Goal: Task Accomplishment & Management: Complete application form

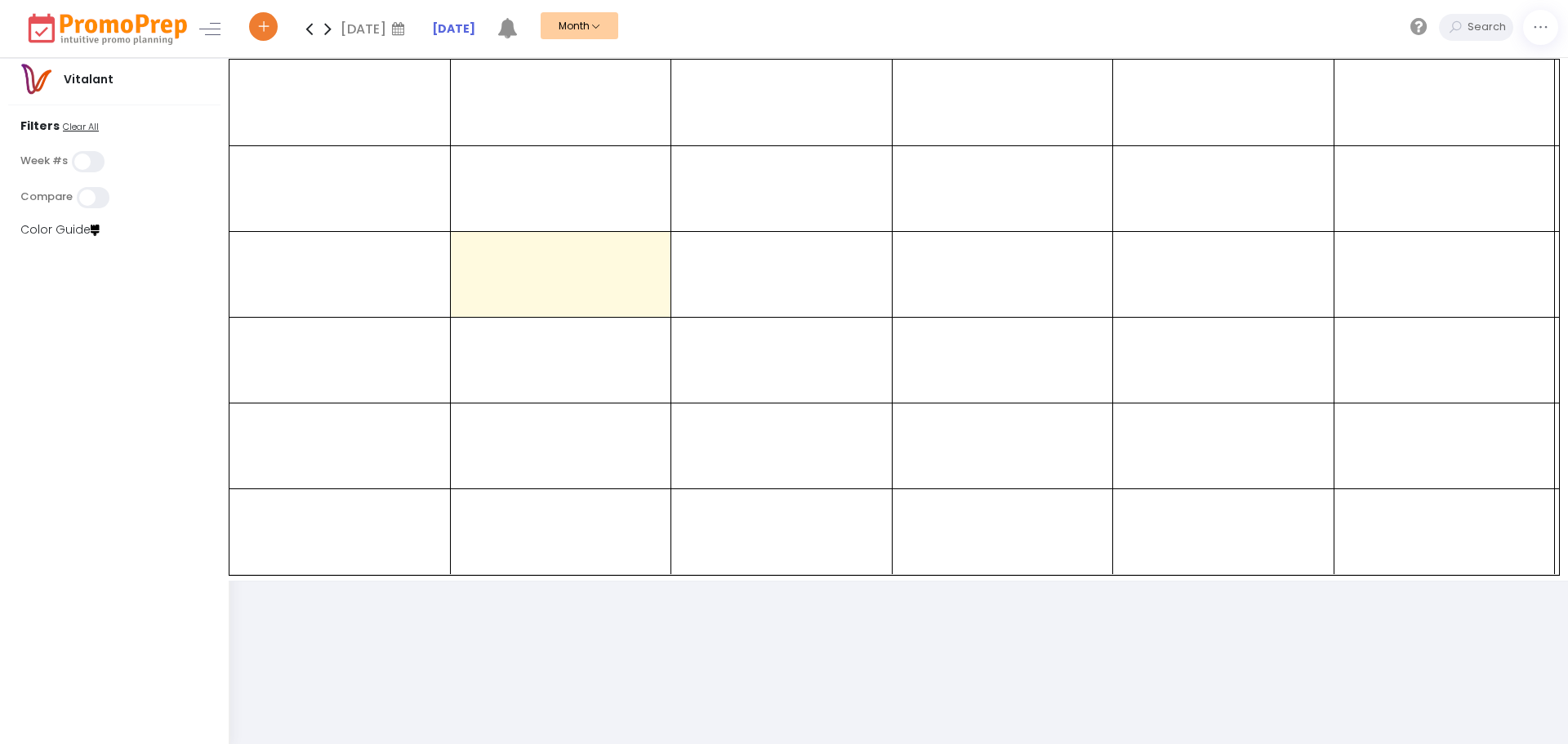
select select "21"
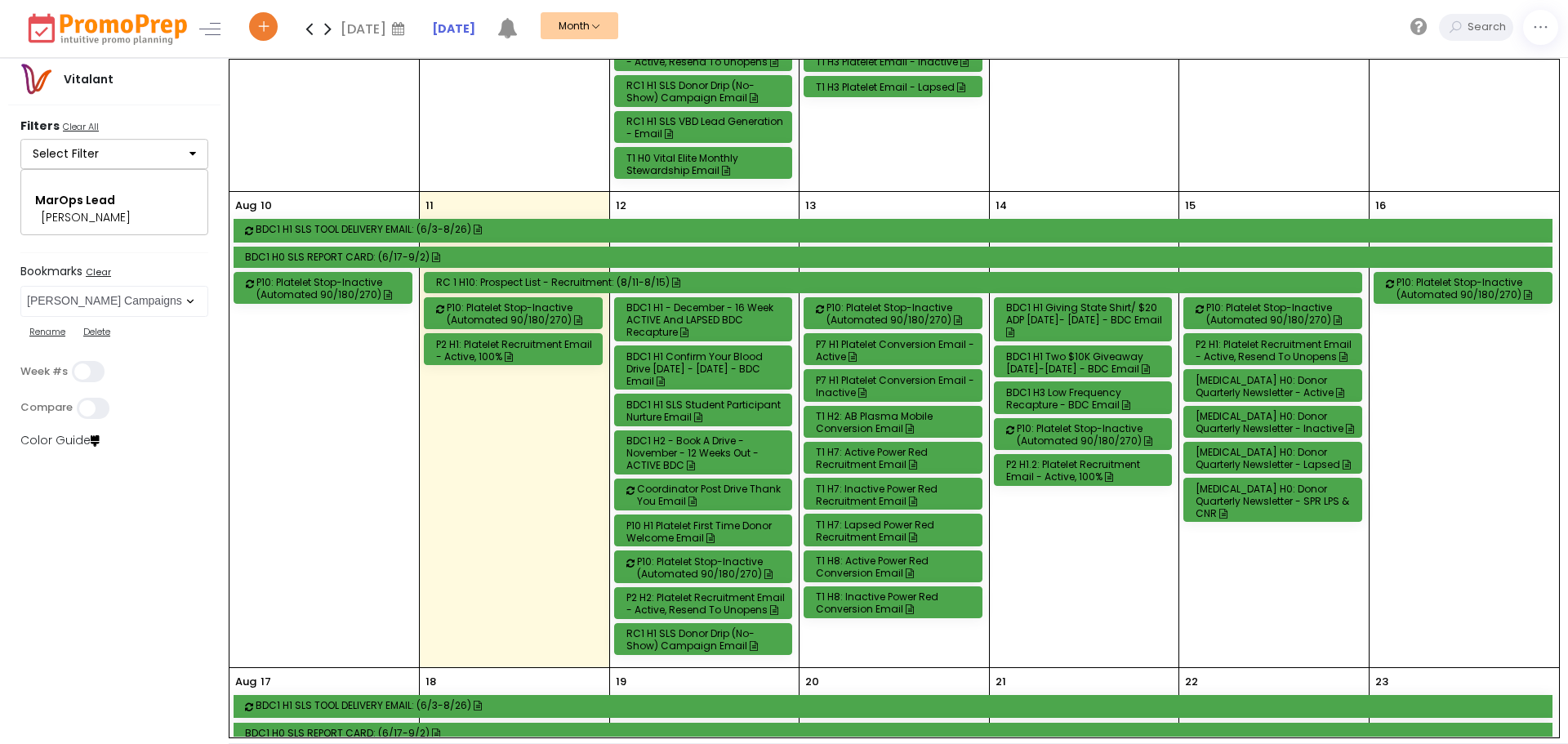
scroll to position [735, 0]
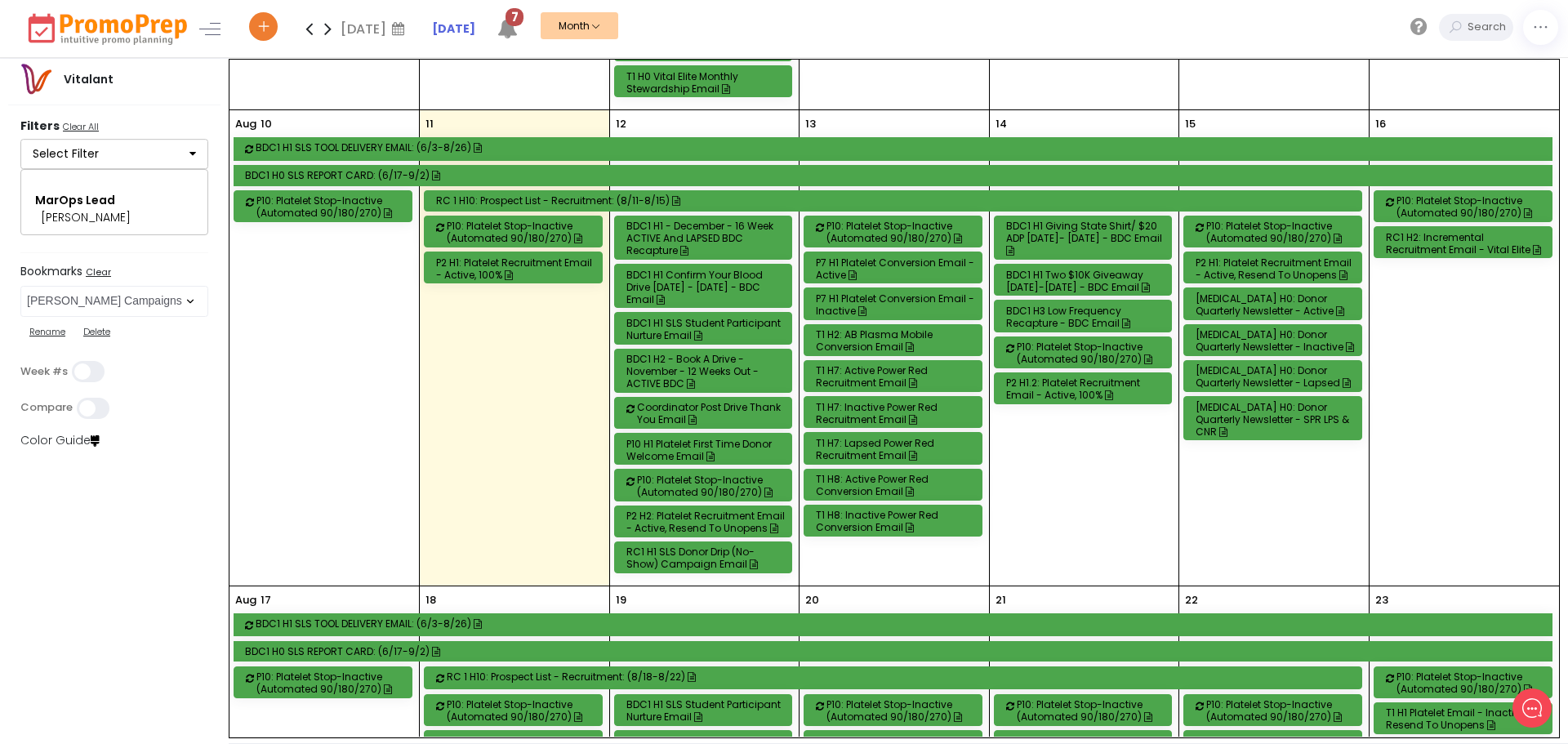
click at [680, 560] on div "RC1 H1 SLS Donor Drip (No-Show) Campaign Email" at bounding box center [706, 557] width 160 height 24
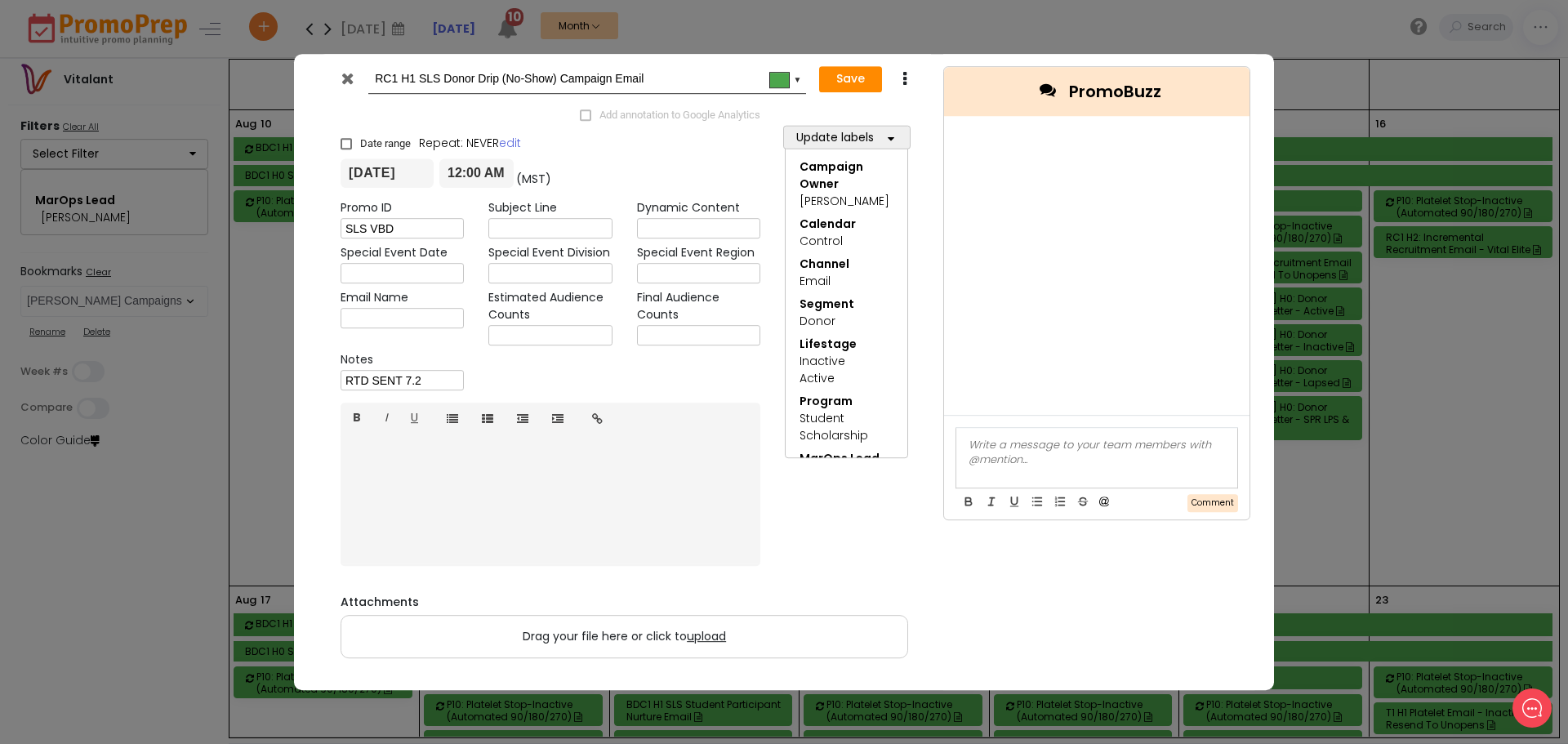
click at [503, 336] on input "text" at bounding box center [550, 336] width 123 height 21
type input "NTL: 55 / ND: 88"
click at [866, 73] on button "Save" at bounding box center [850, 79] width 63 height 26
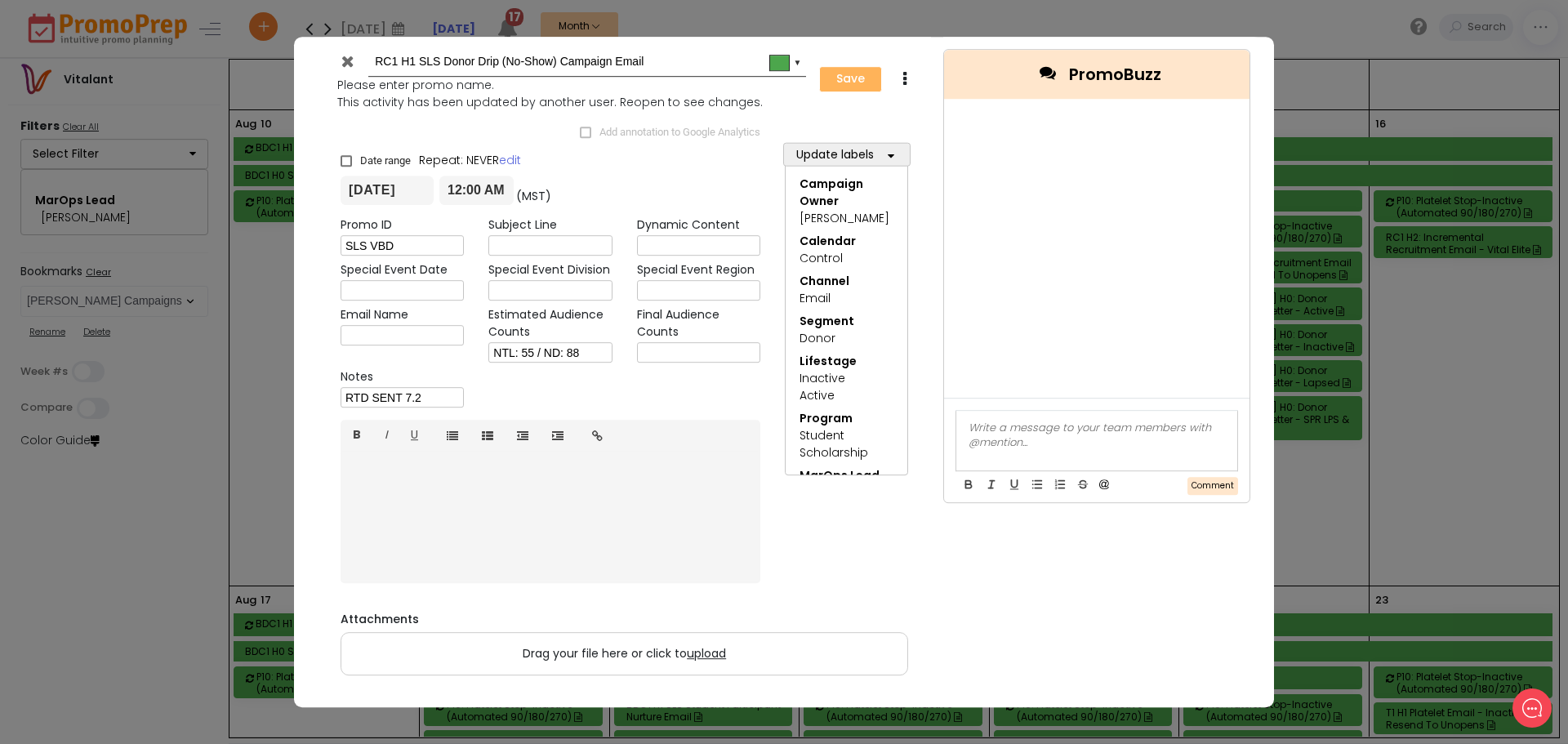
type input "[DATE]"
type input "00:00"
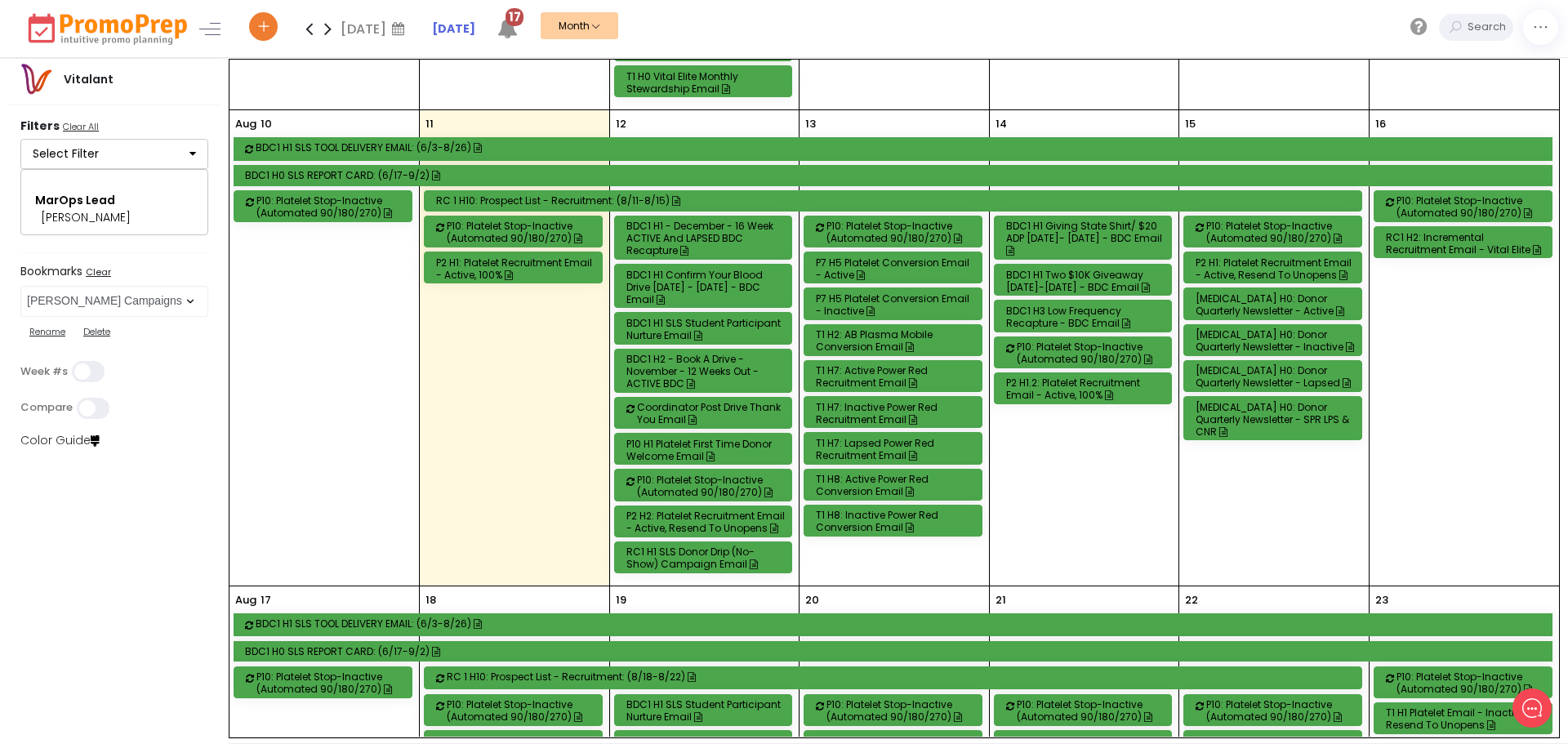
click at [760, 553] on div "RC1 H1 SLS Donor Drip (No-Show) Campaign Email" at bounding box center [706, 557] width 160 height 24
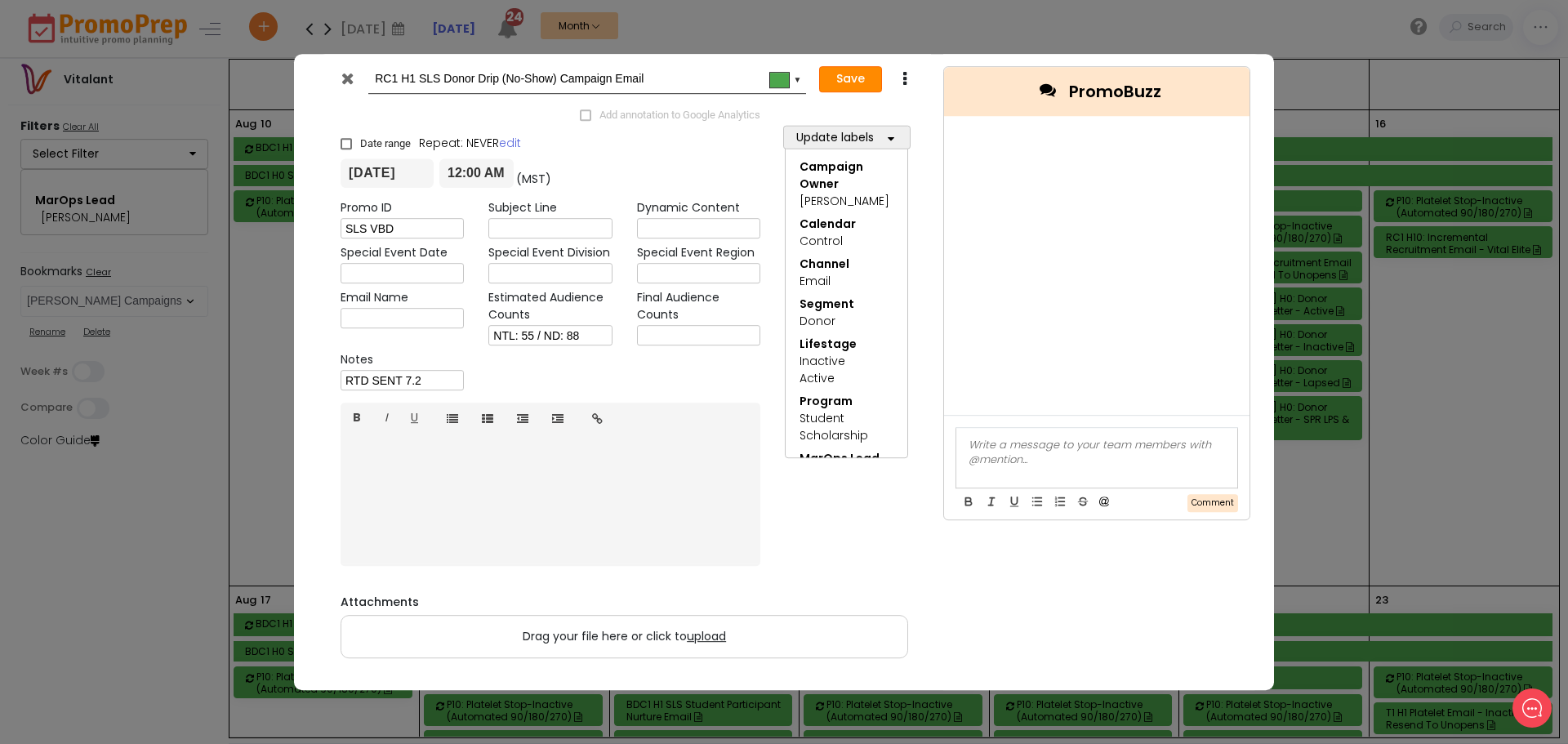
click at [838, 78] on button "Save" at bounding box center [850, 79] width 63 height 26
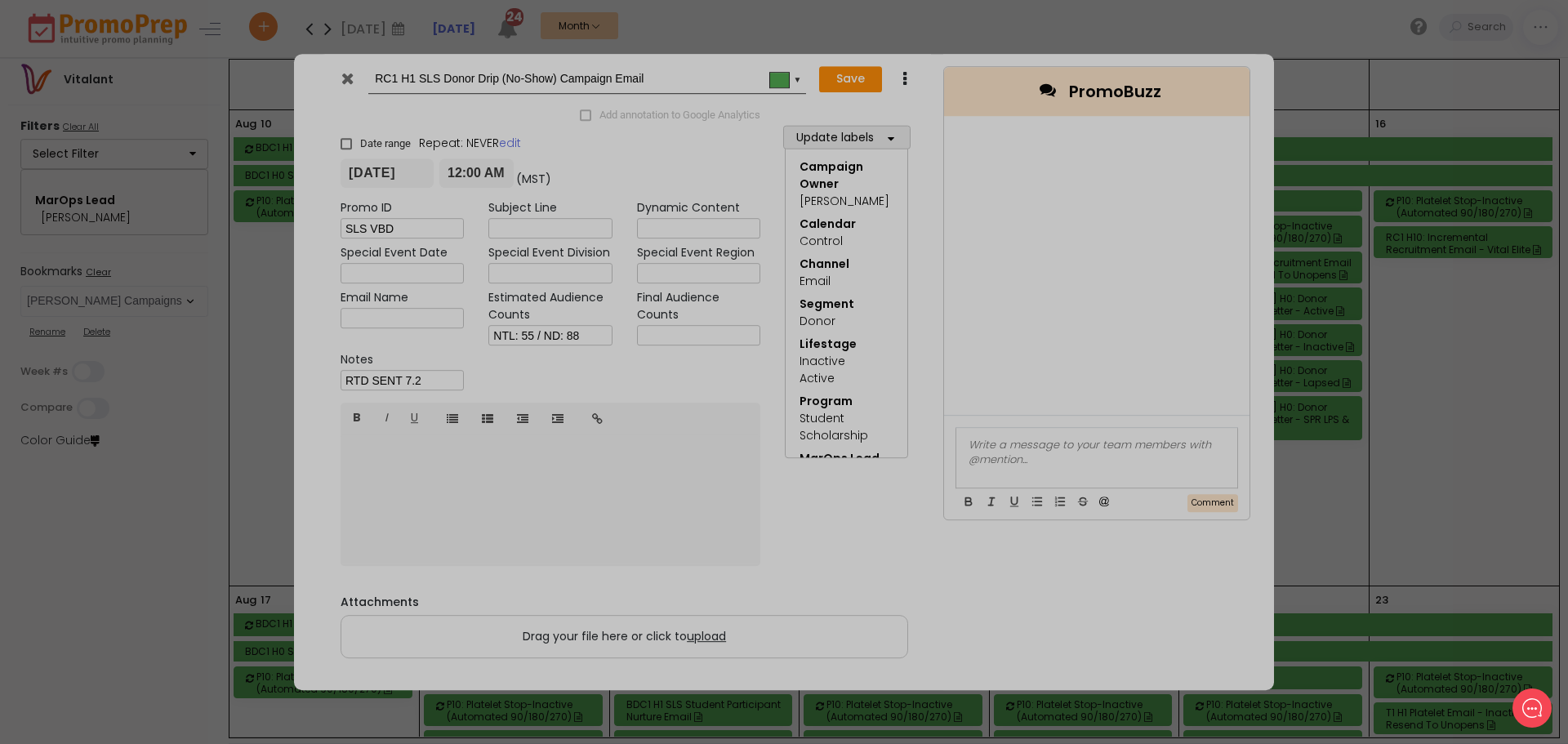
type input "[DATE]"
type input "00:00"
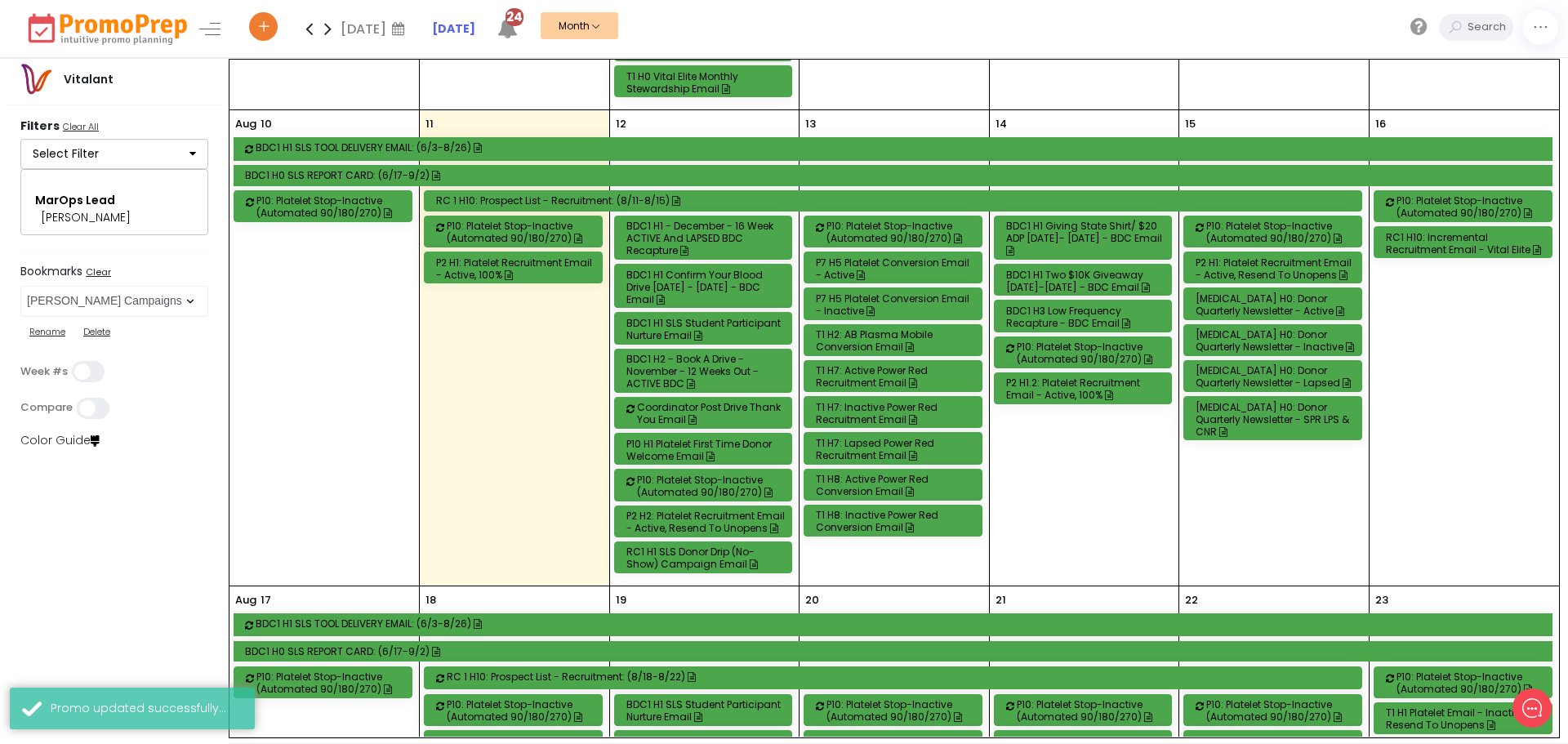
click at [715, 282] on div "BDC1 H1 Confirm Your Blood Drive [DATE] - [DATE] - BDC Email" at bounding box center [706, 287] width 160 height 37
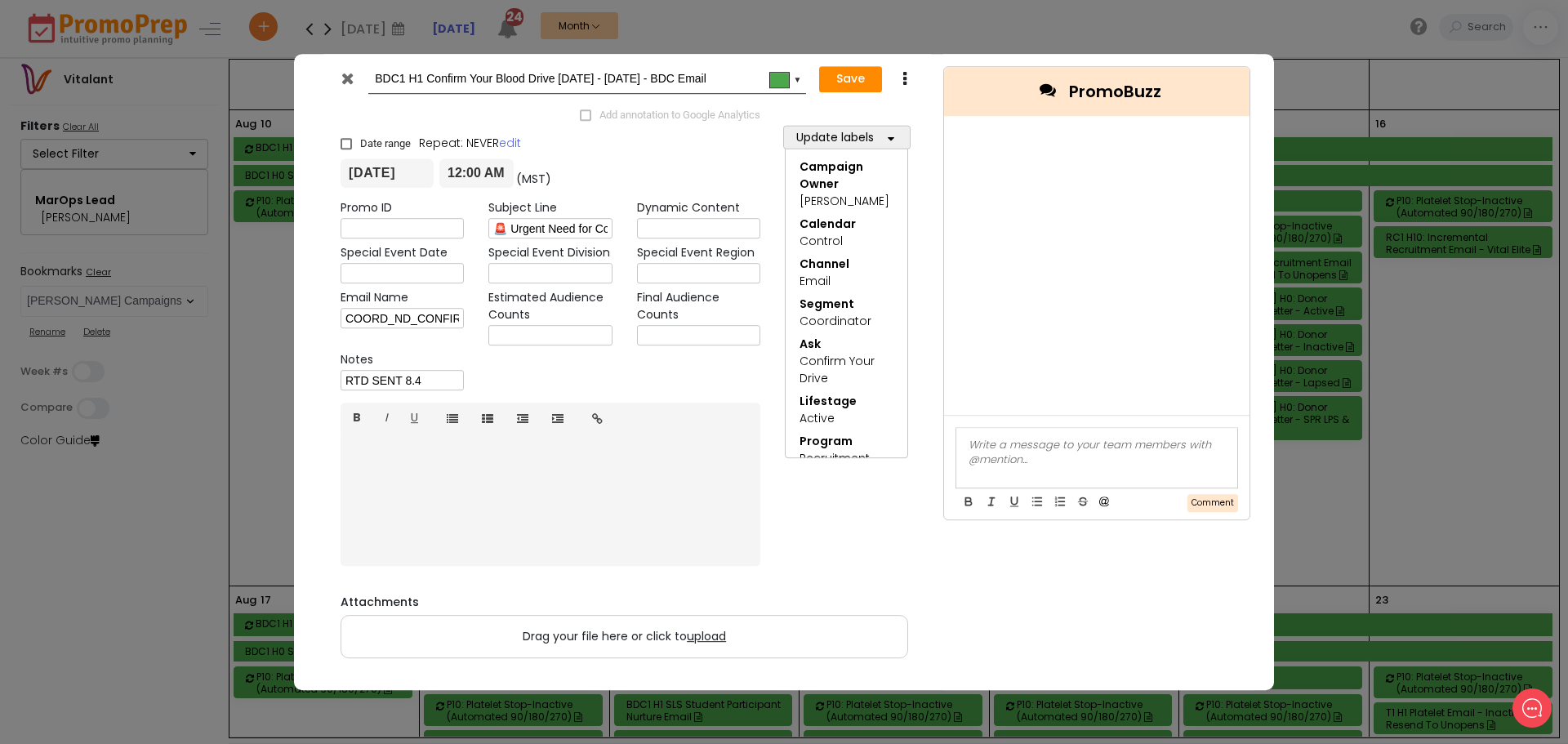
click at [343, 77] on icon at bounding box center [348, 78] width 13 height 16
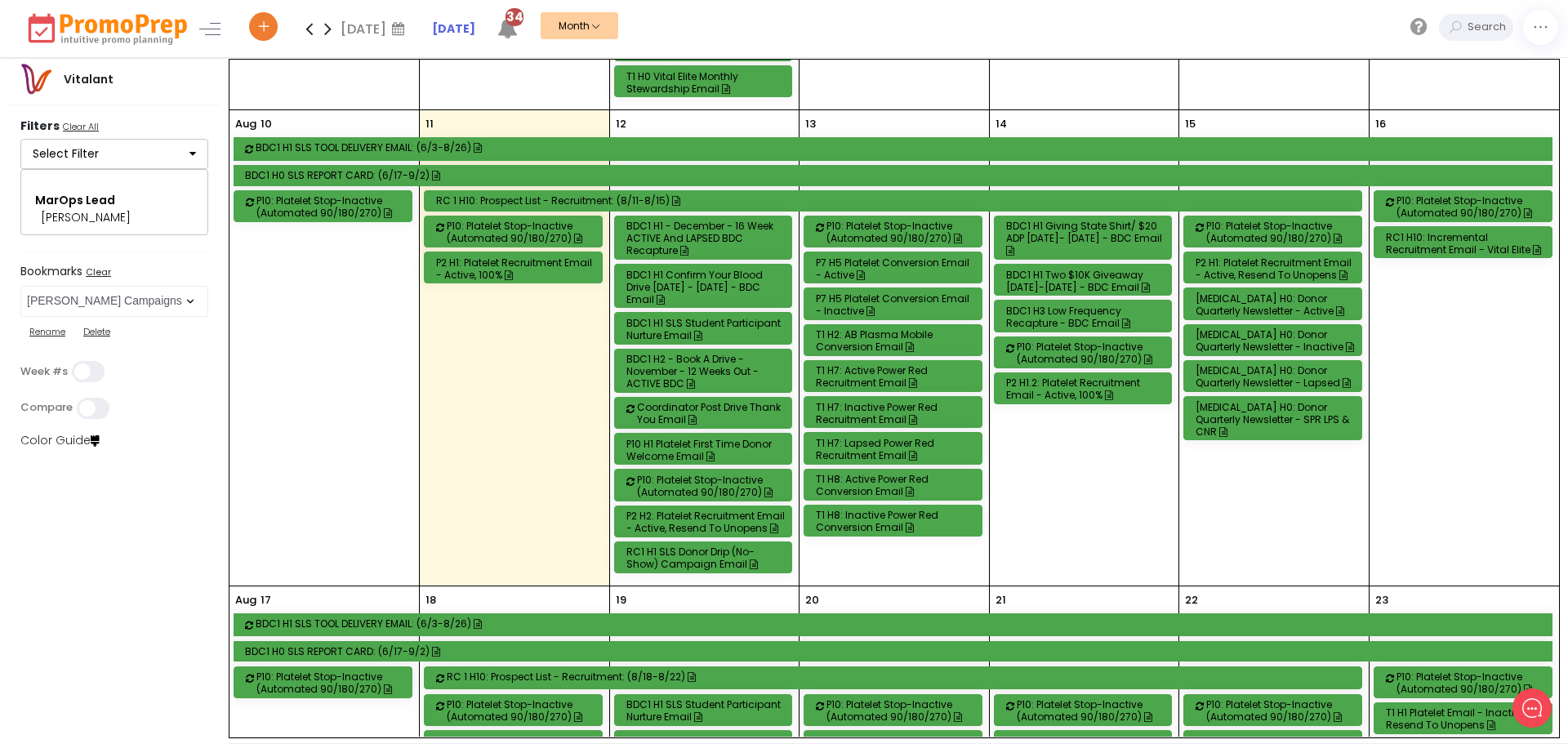
click at [714, 274] on div "BDC1 H1 Confirm Your Blood Drive [DATE] - [DATE] - BDC Email" at bounding box center [706, 287] width 160 height 37
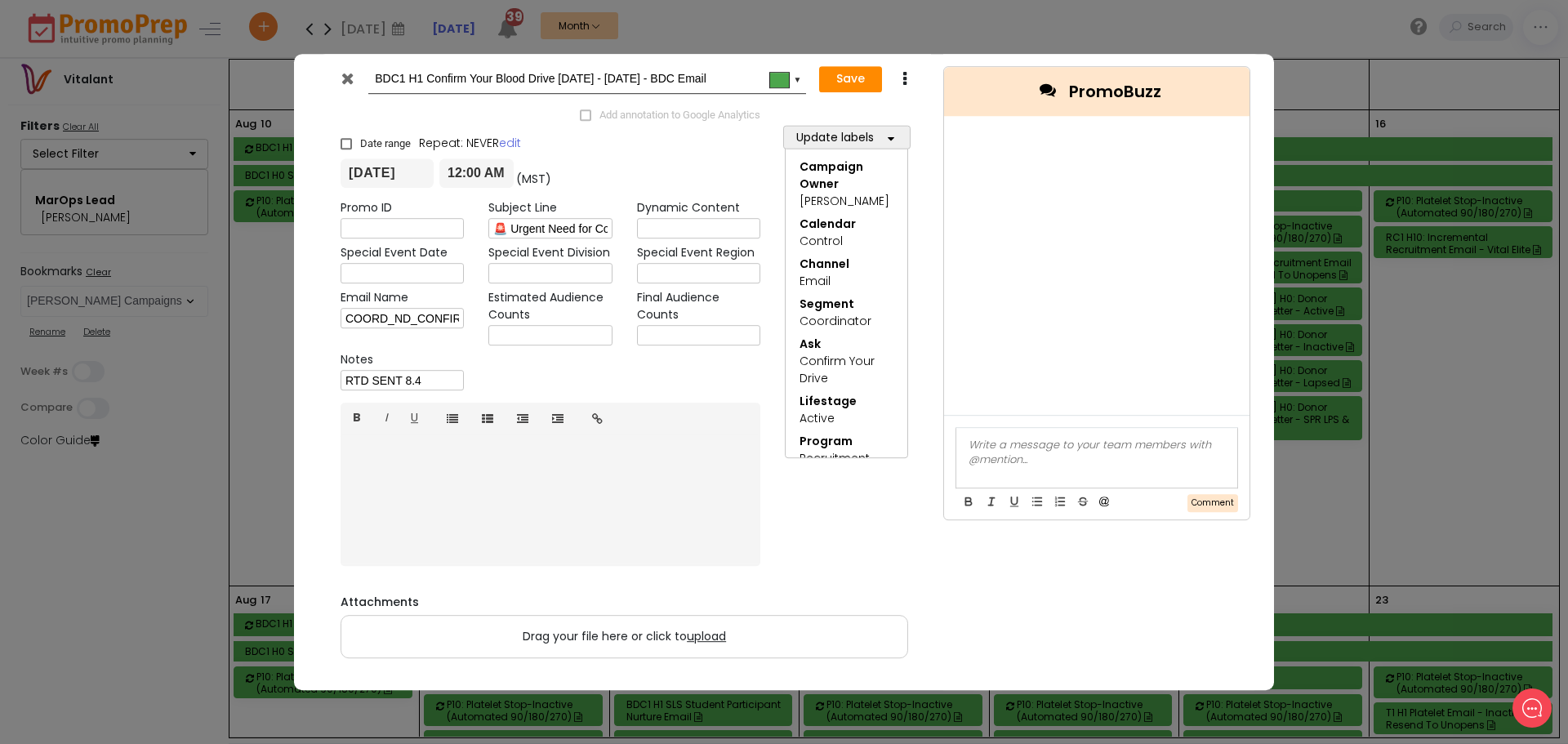
click at [351, 78] on icon at bounding box center [348, 78] width 13 height 16
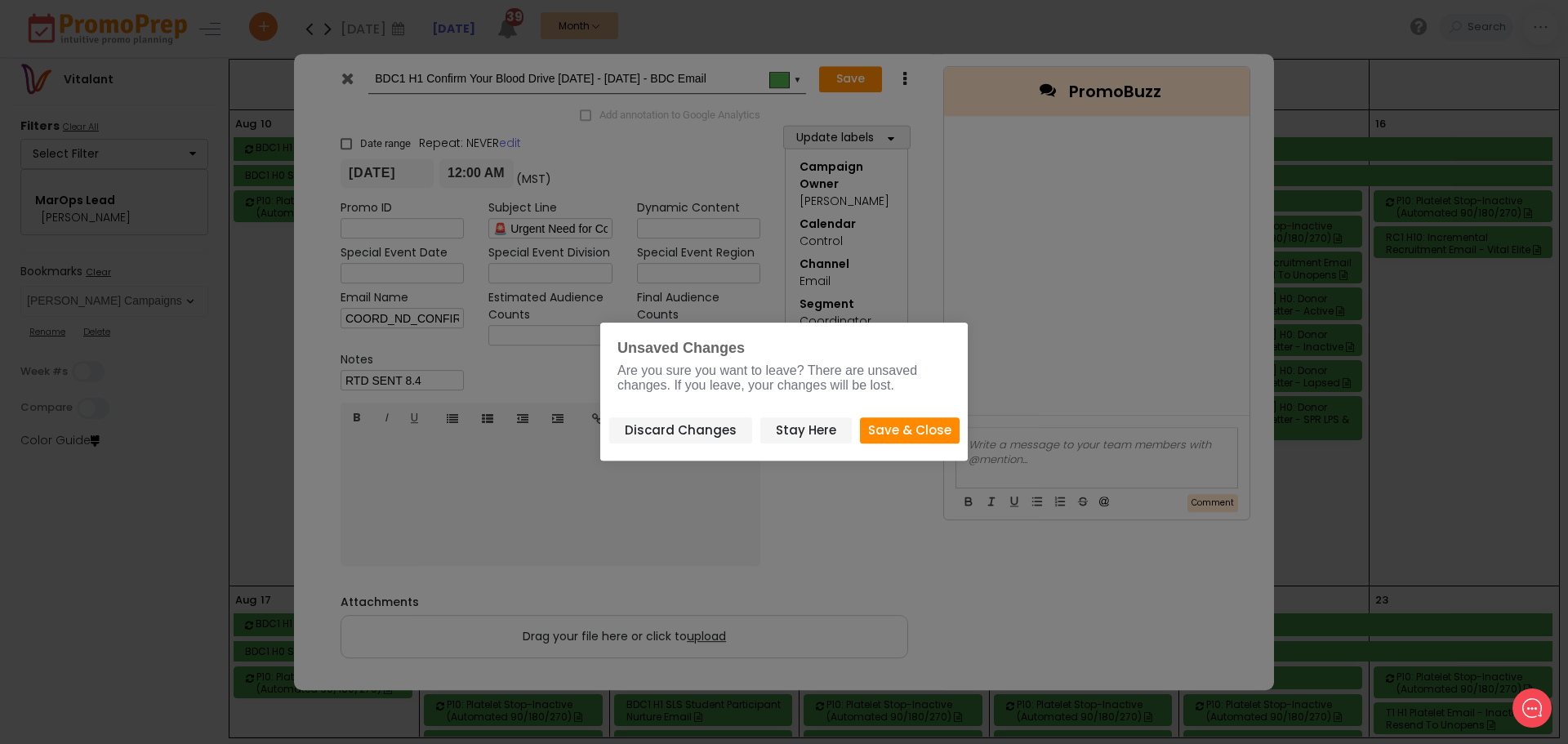
click at [912, 437] on button "Save & Close" at bounding box center [910, 431] width 100 height 27
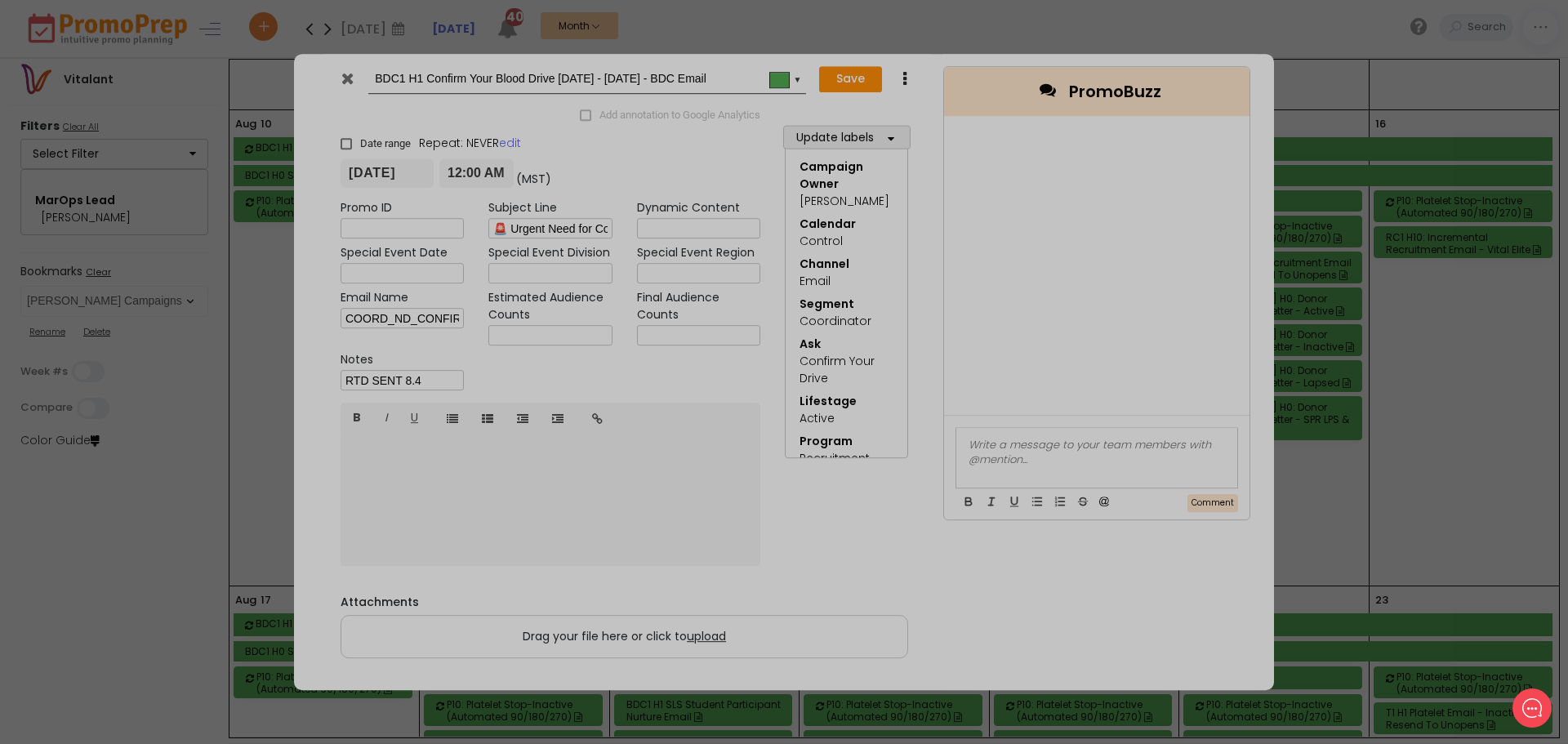
type input "[DATE]"
type input "00:00"
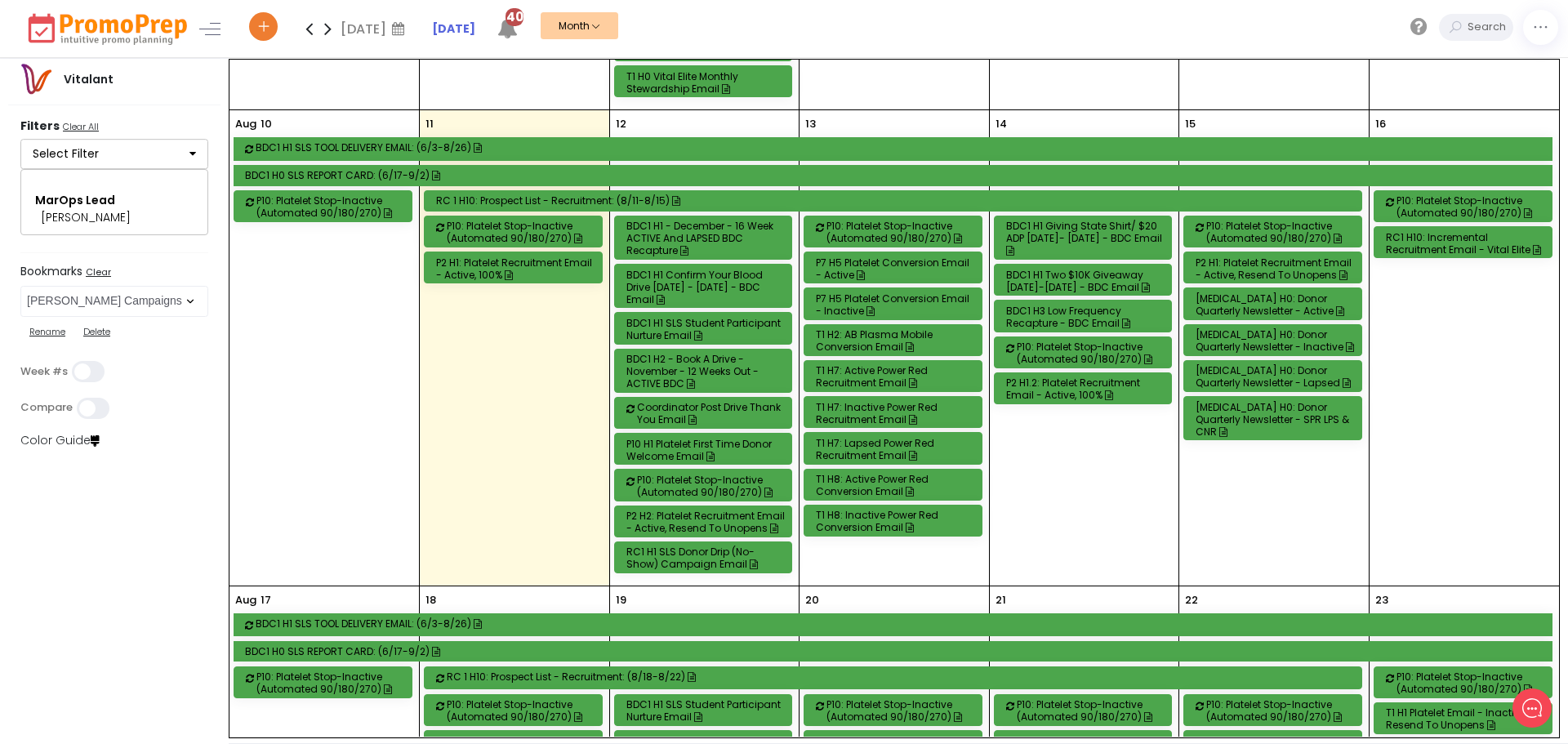
click at [757, 230] on div "BDC1 H1 - December - 16 Week ACTIVE and LAPSED BDC Recapture" at bounding box center [706, 238] width 160 height 37
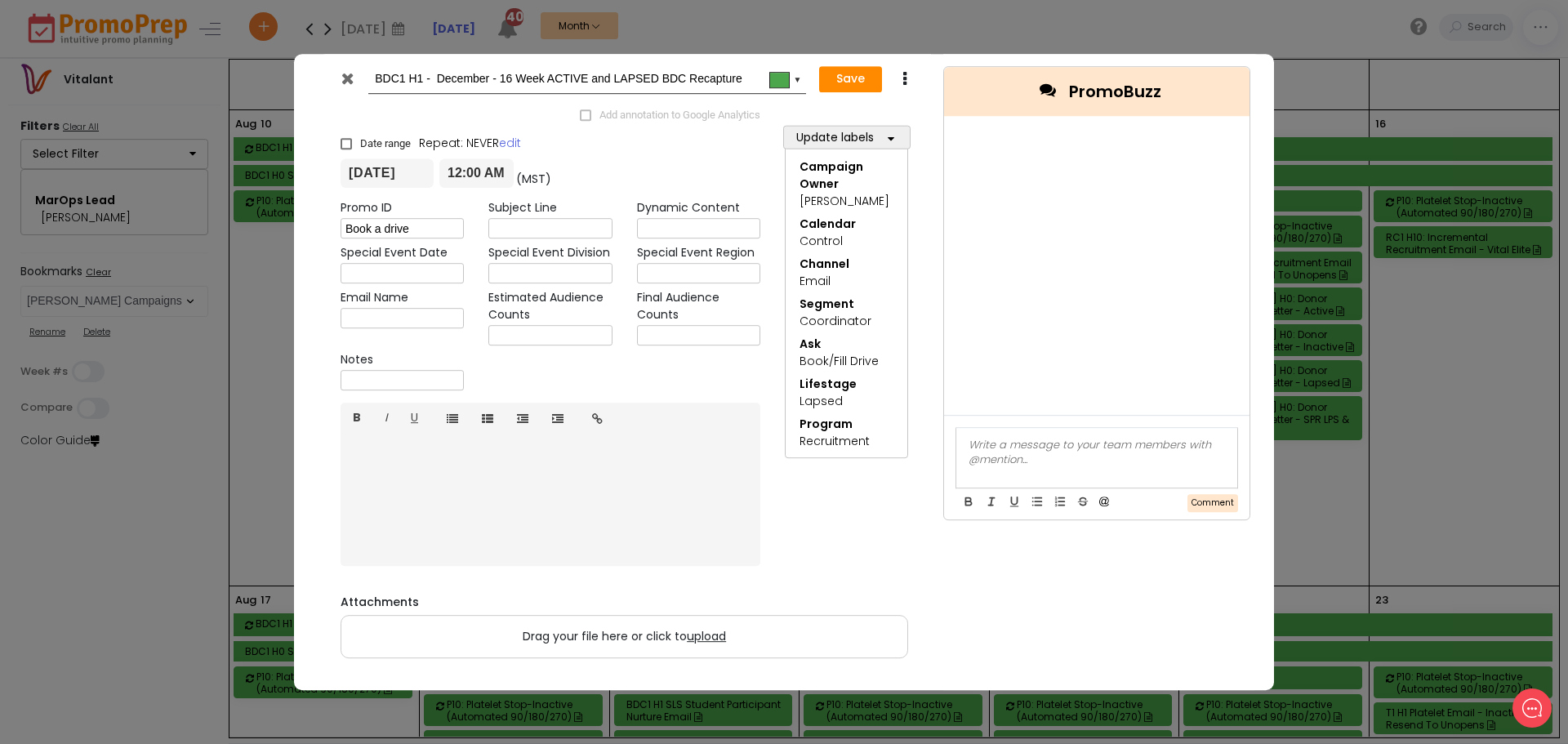
click at [344, 78] on icon at bounding box center [348, 78] width 13 height 16
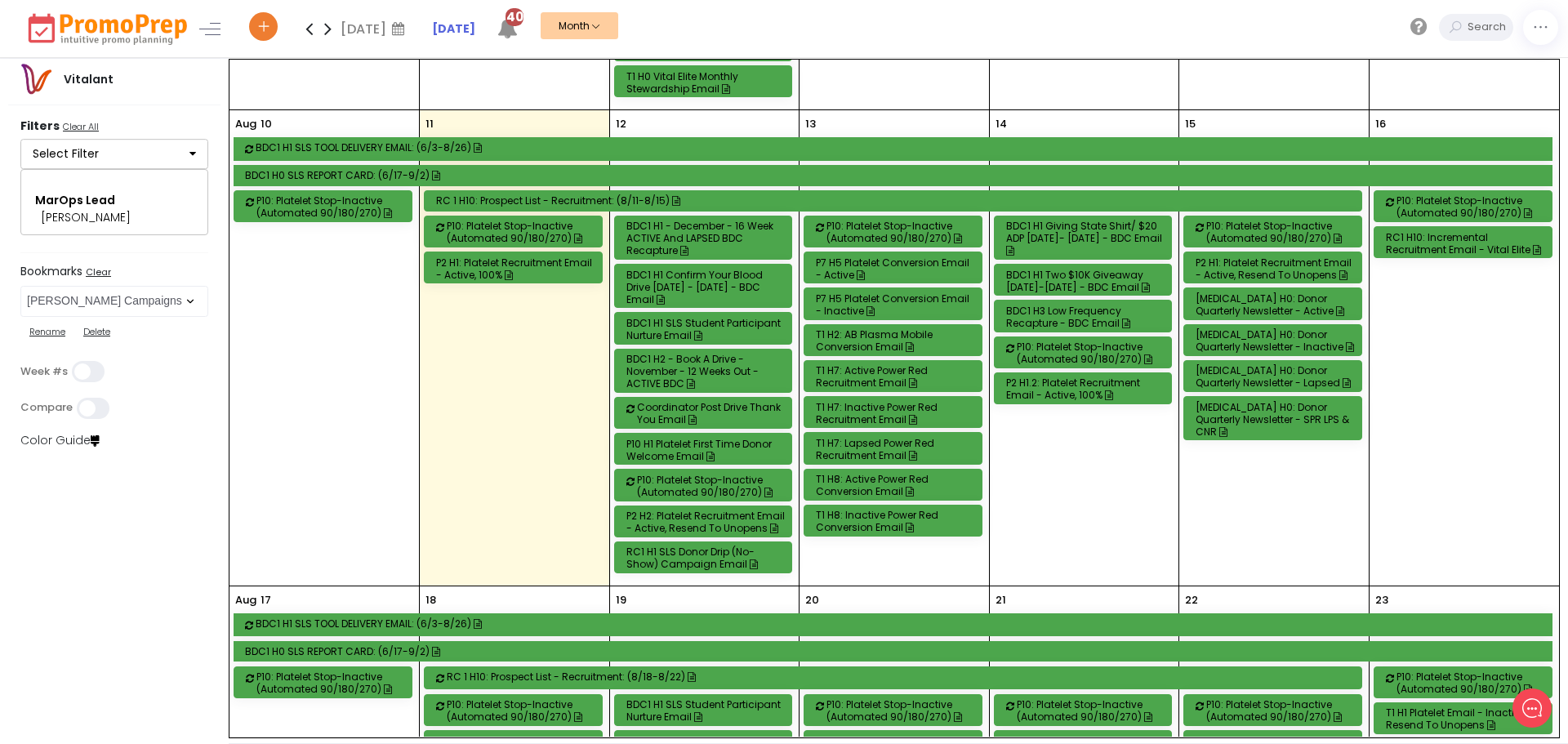
click at [727, 377] on div "BDC1 H2 - Book a Drive - November - 12 Weeks out - ACTIVE BDC" at bounding box center [706, 371] width 160 height 37
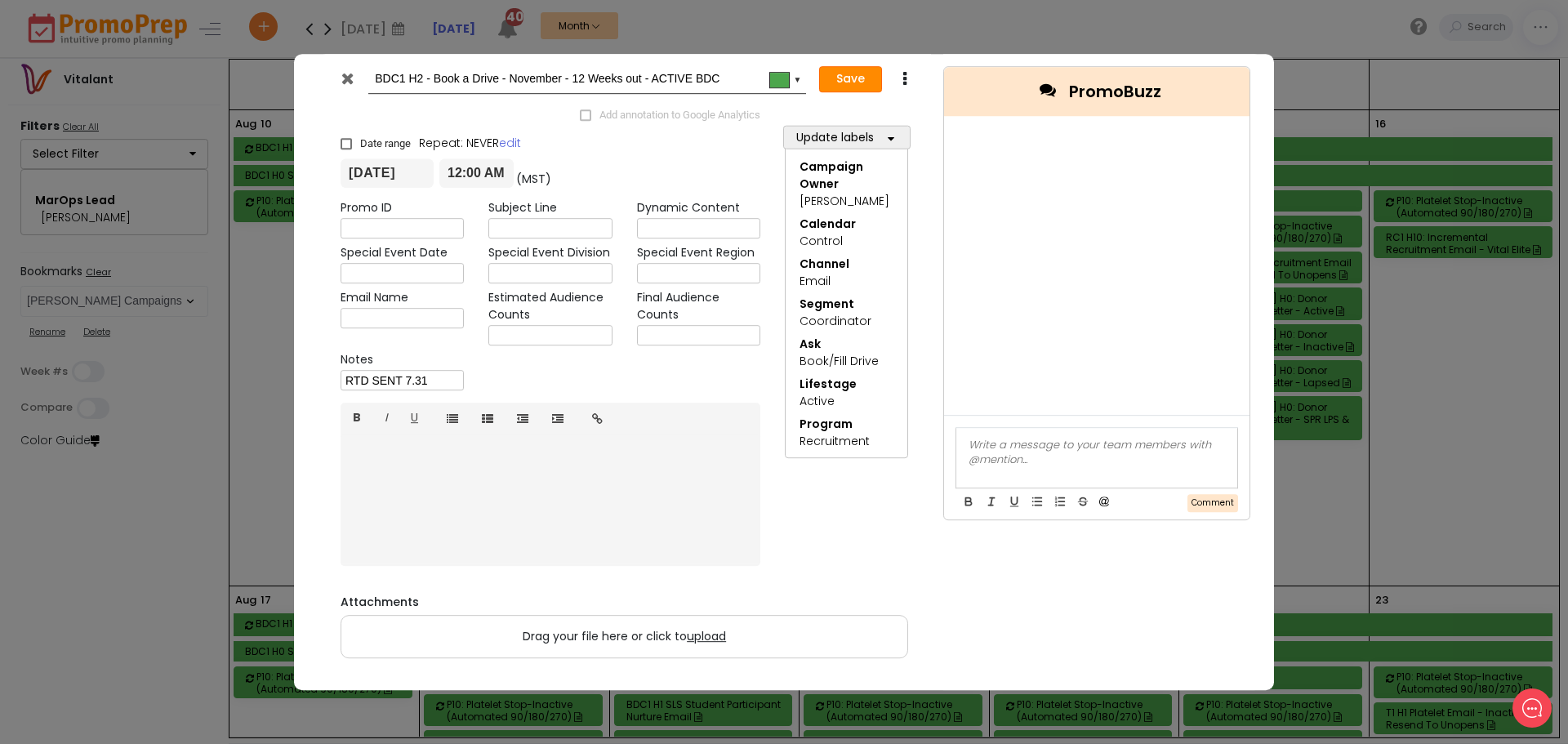
click at [847, 81] on button "Save" at bounding box center [850, 79] width 63 height 26
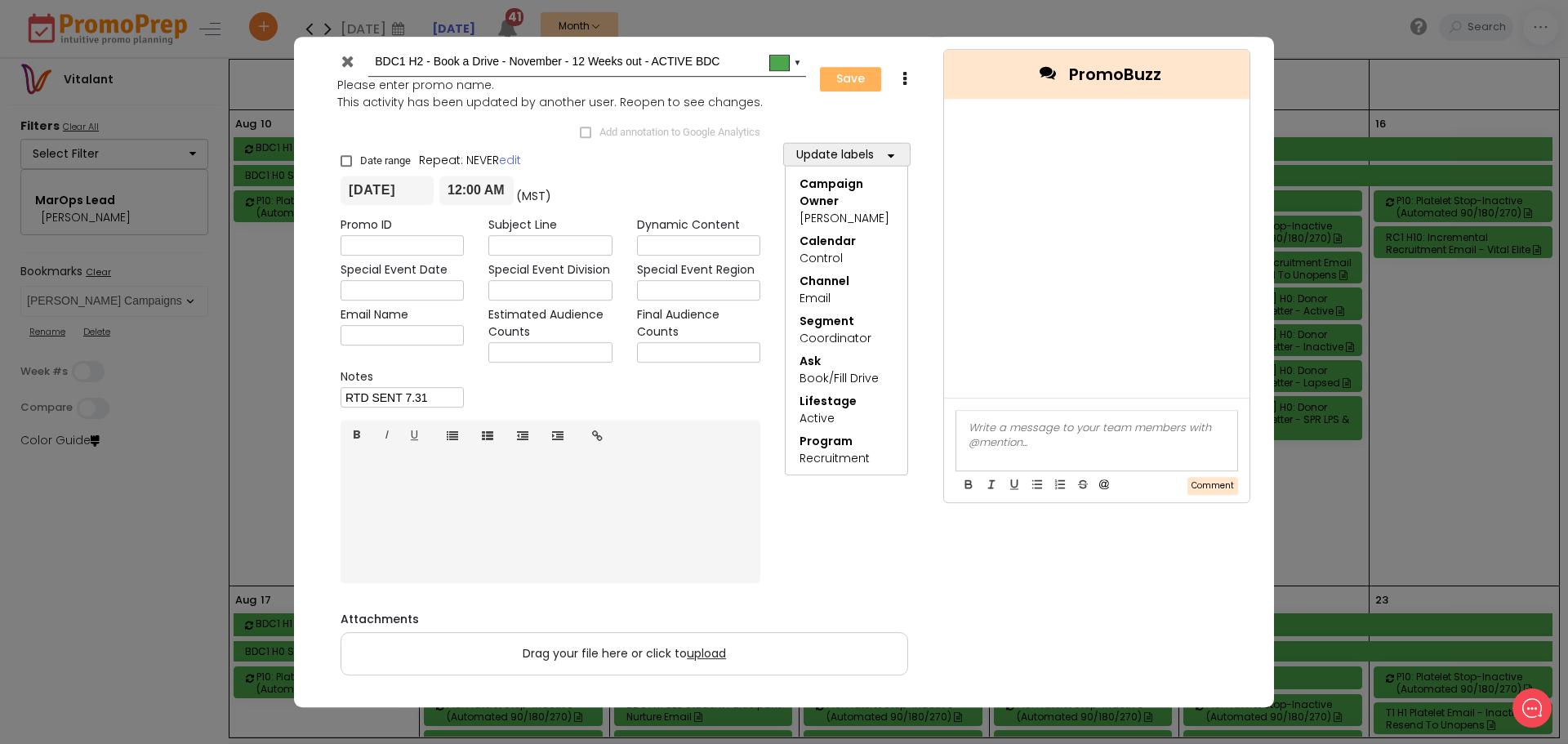
type input "[DATE]"
type input "00:00"
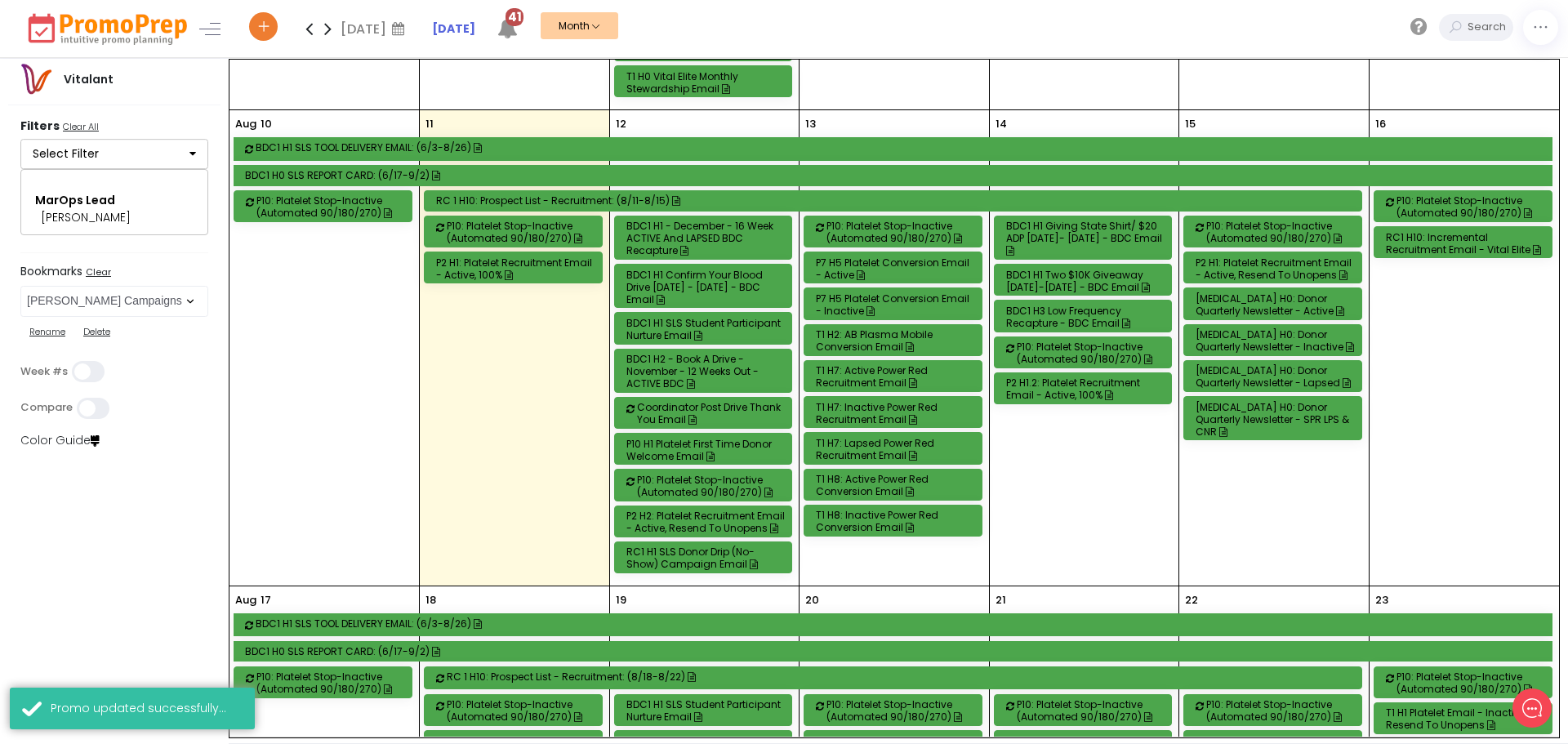
click at [724, 235] on div "BDC1 H1 - December - 16 Week ACTIVE and LAPSED BDC Recapture" at bounding box center [706, 238] width 160 height 37
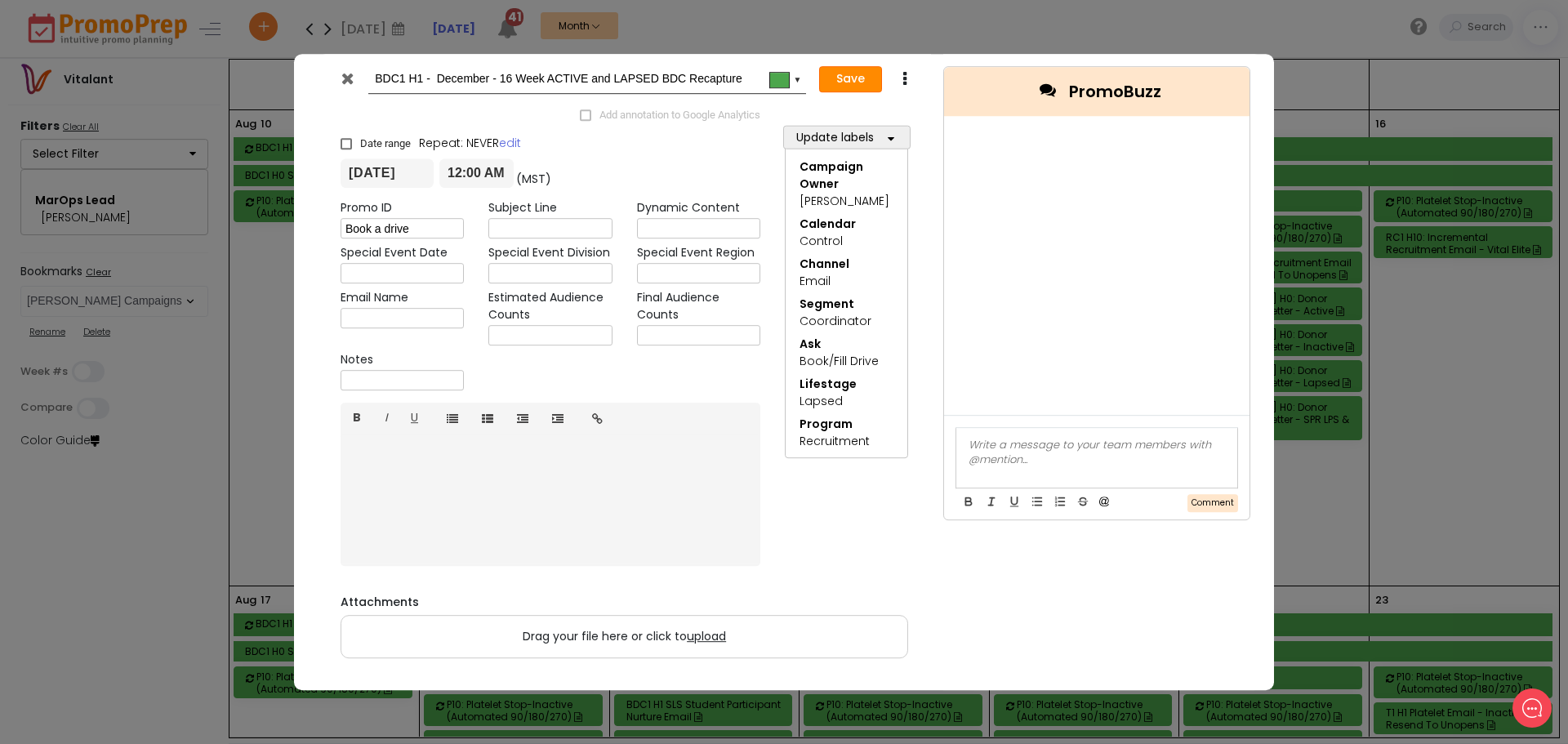
click at [843, 74] on button "Save" at bounding box center [850, 79] width 63 height 26
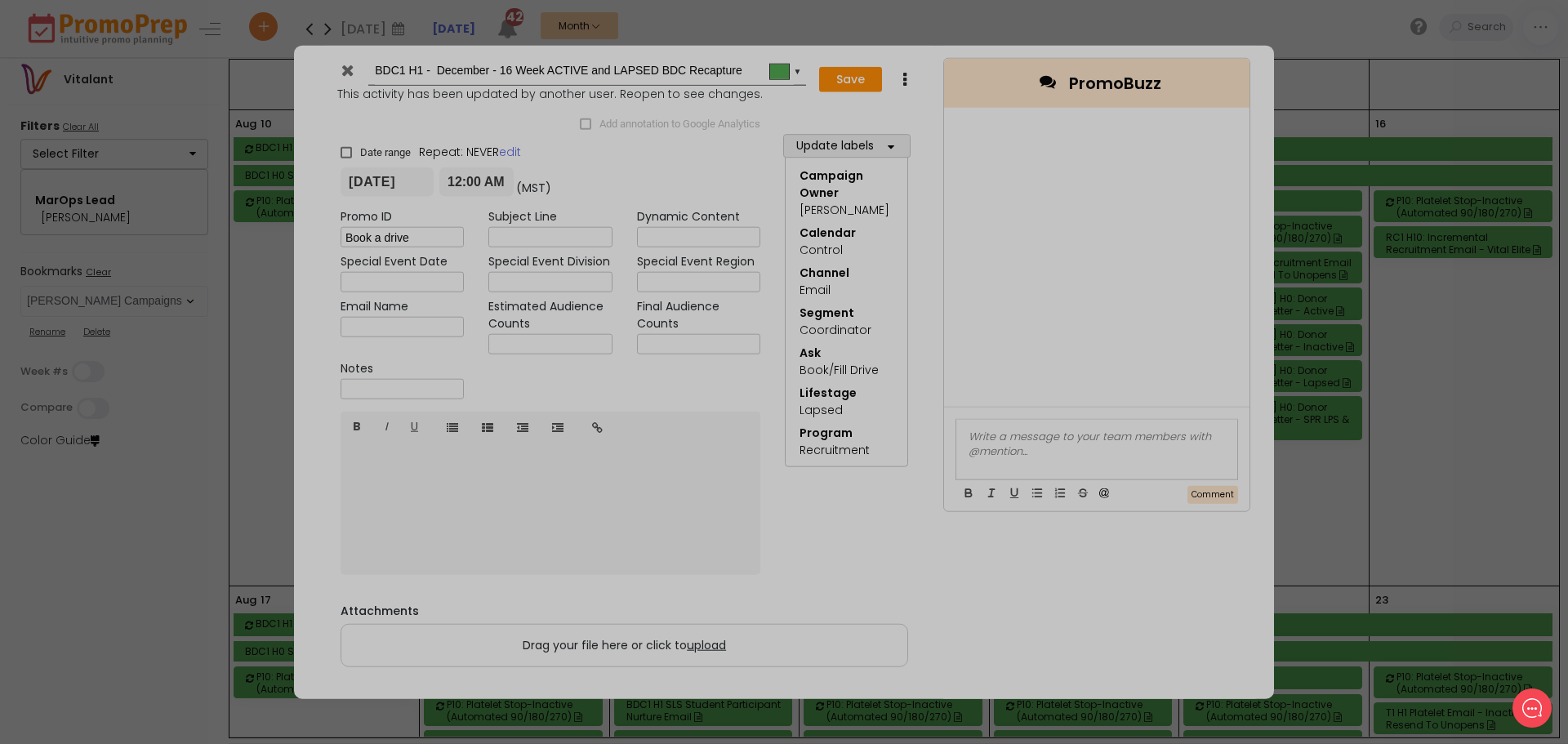
type input "[DATE]"
type input "00:00"
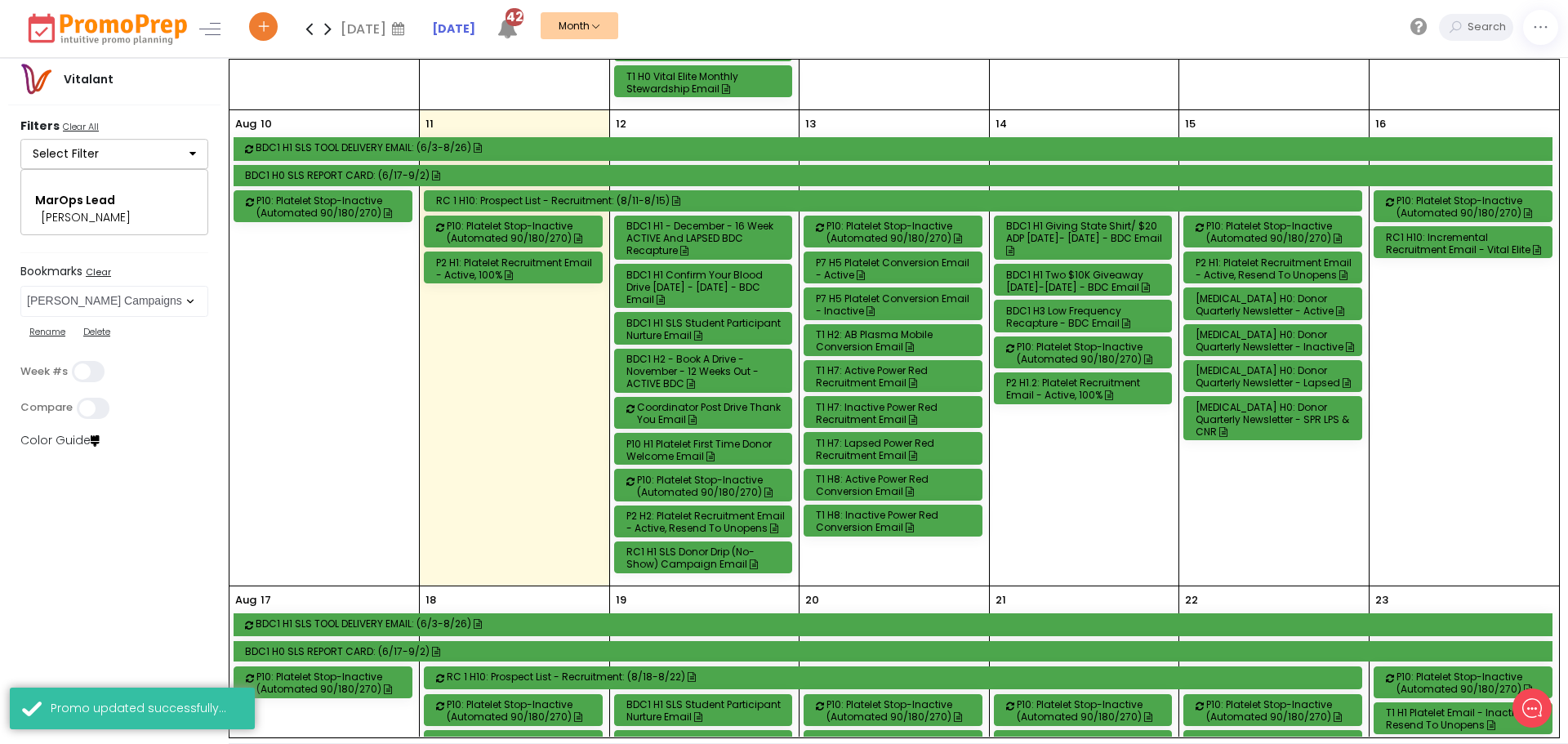
click at [730, 367] on div "BDC1 H2 - Book a Drive - November - 12 Weeks out - ACTIVE BDC" at bounding box center [706, 371] width 160 height 37
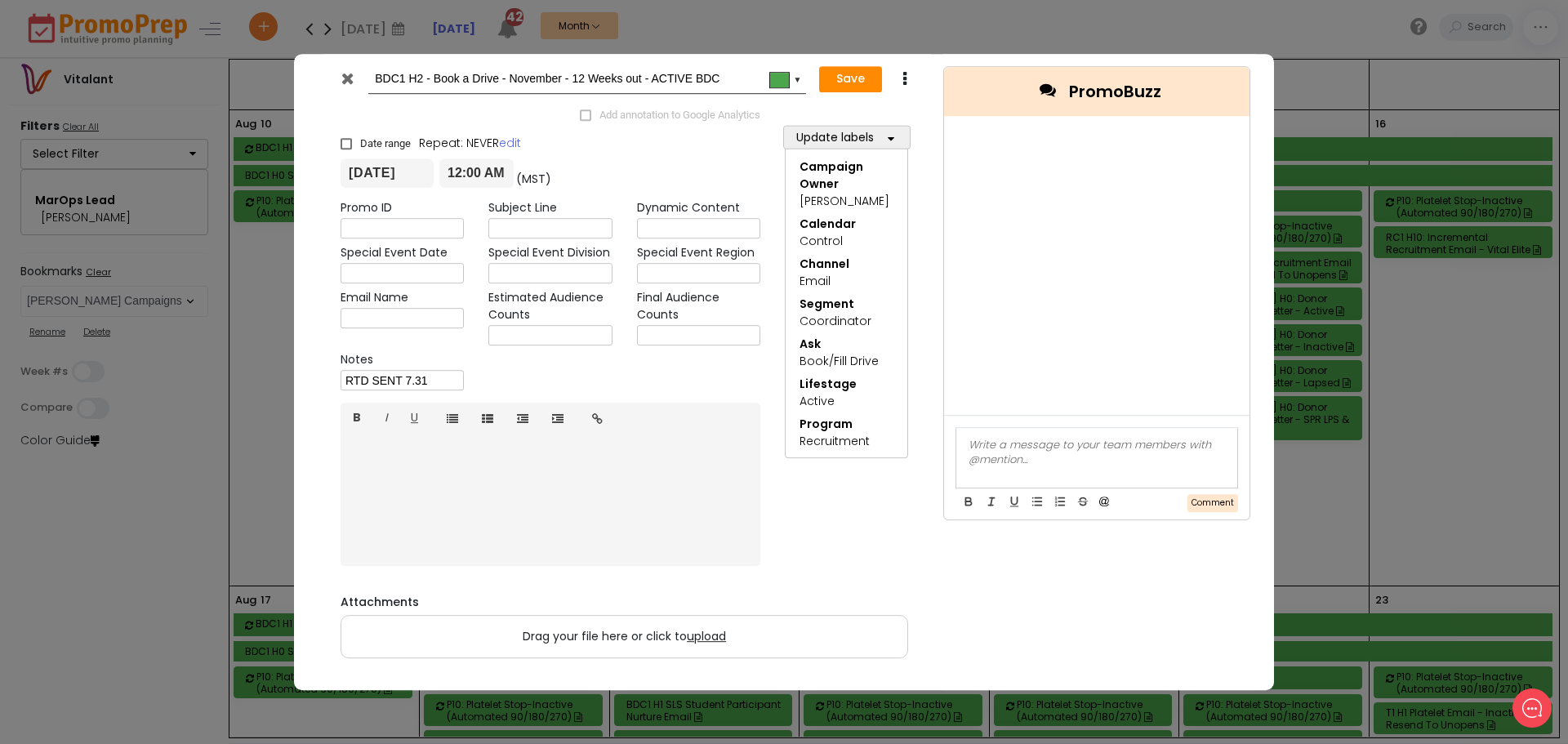
click at [568, 340] on input "text" at bounding box center [550, 336] width 123 height 21
type input "147"
click at [851, 83] on button "Save" at bounding box center [850, 79] width 63 height 26
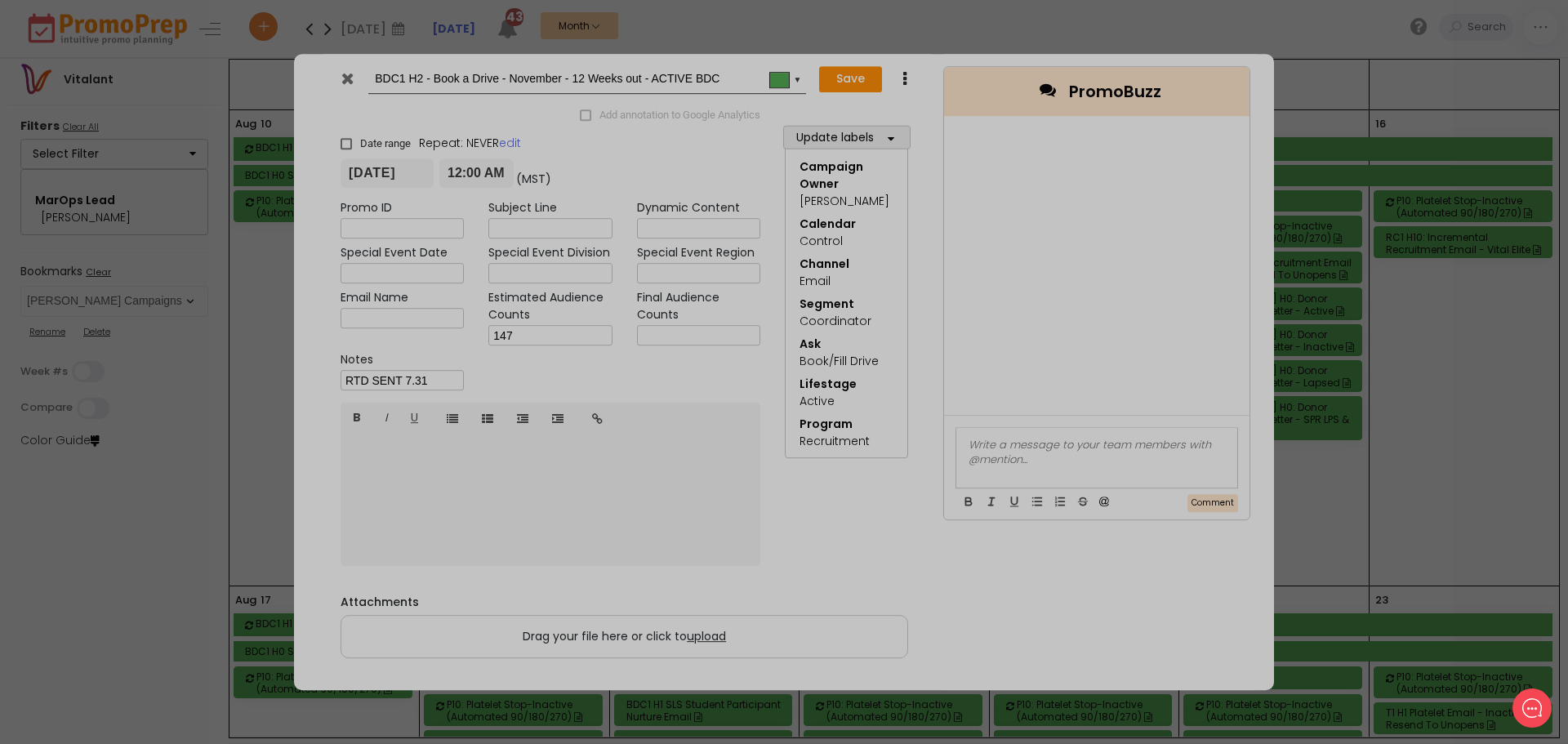
type input "[DATE]"
type input "00:00"
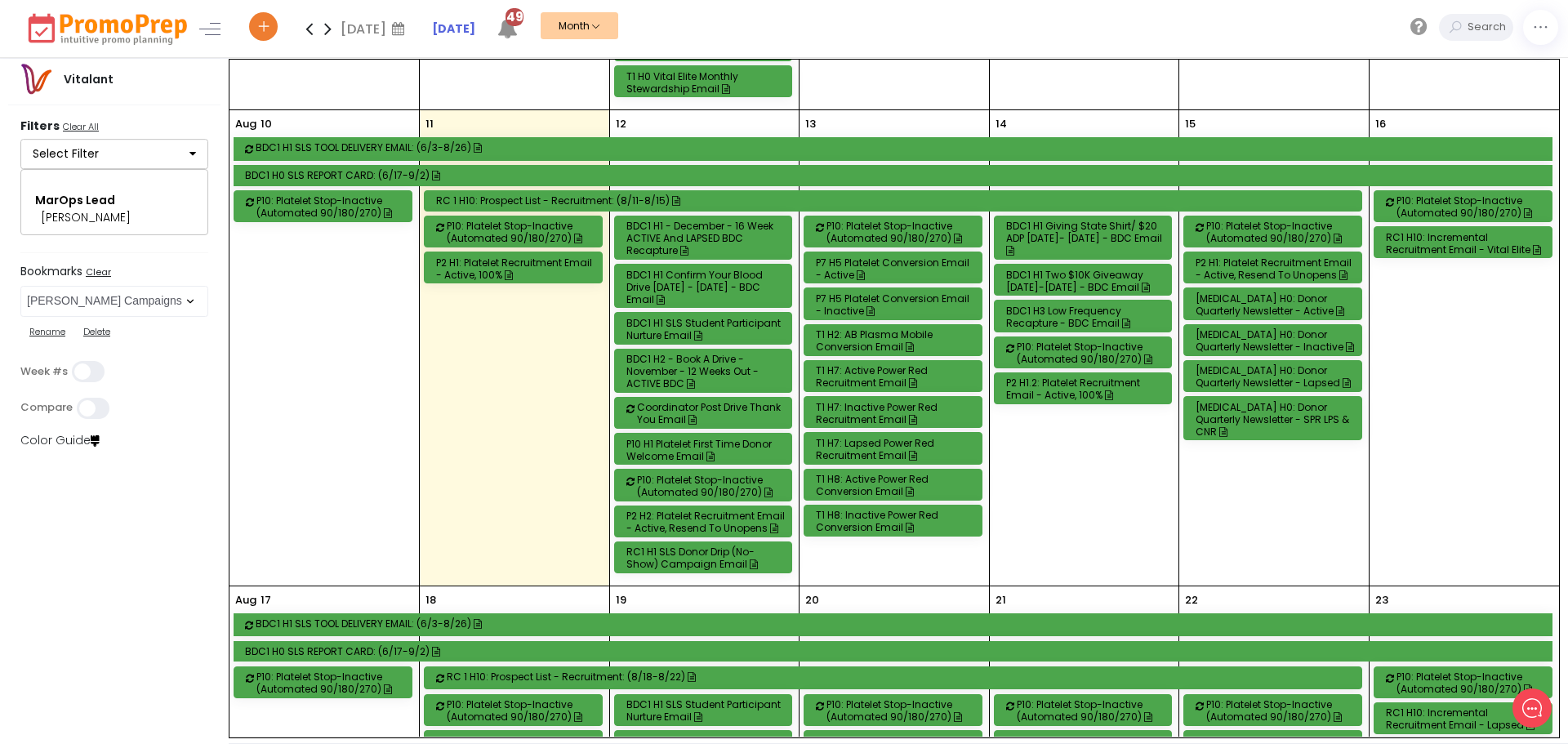
click at [710, 287] on div "BDC1 H1 Confirm Your Blood Drive [DATE] - [DATE] - BDC Email" at bounding box center [706, 287] width 160 height 37
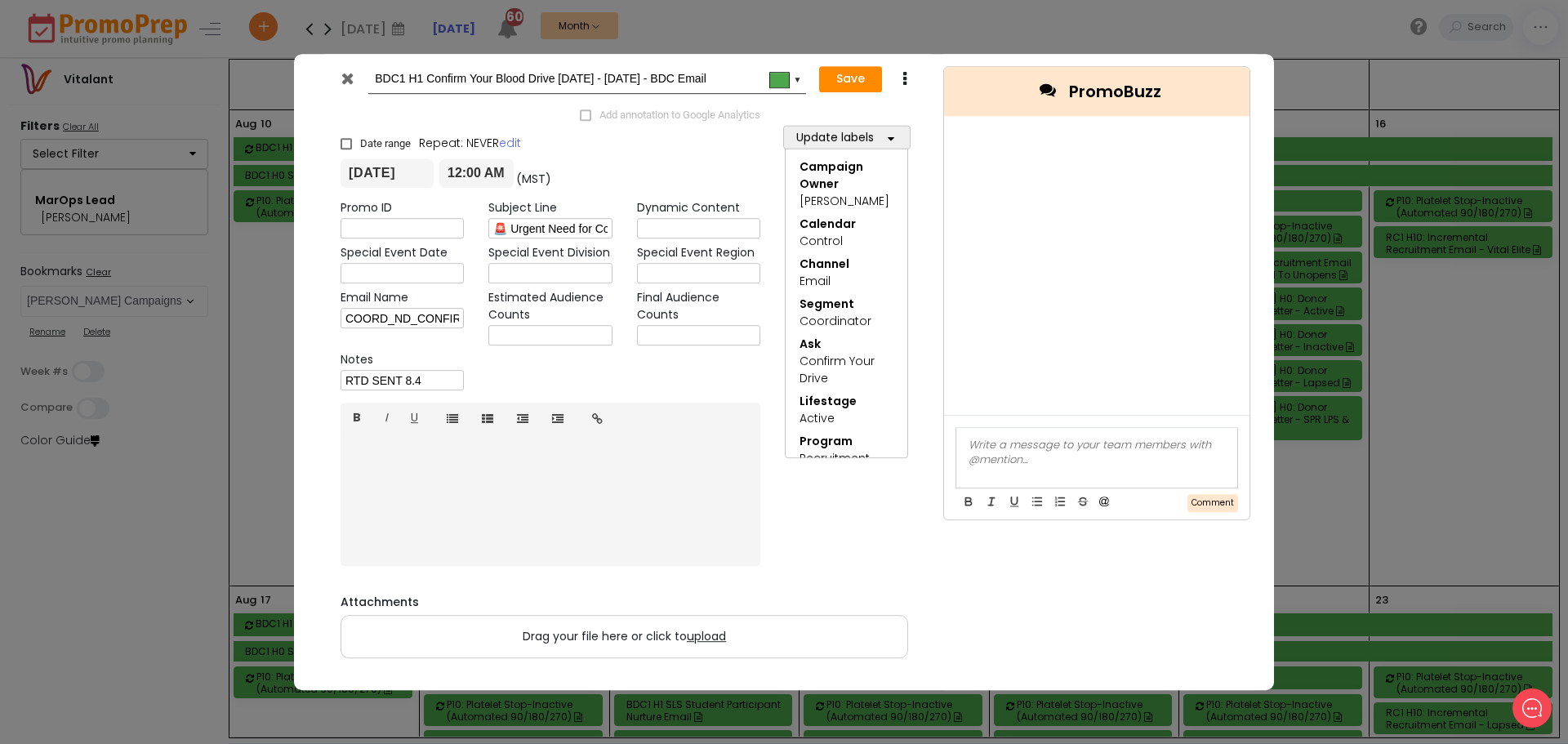
click at [533, 338] on input "text" at bounding box center [550, 336] width 123 height 21
type input "1,394"
click at [866, 81] on button "Save" at bounding box center [850, 79] width 63 height 26
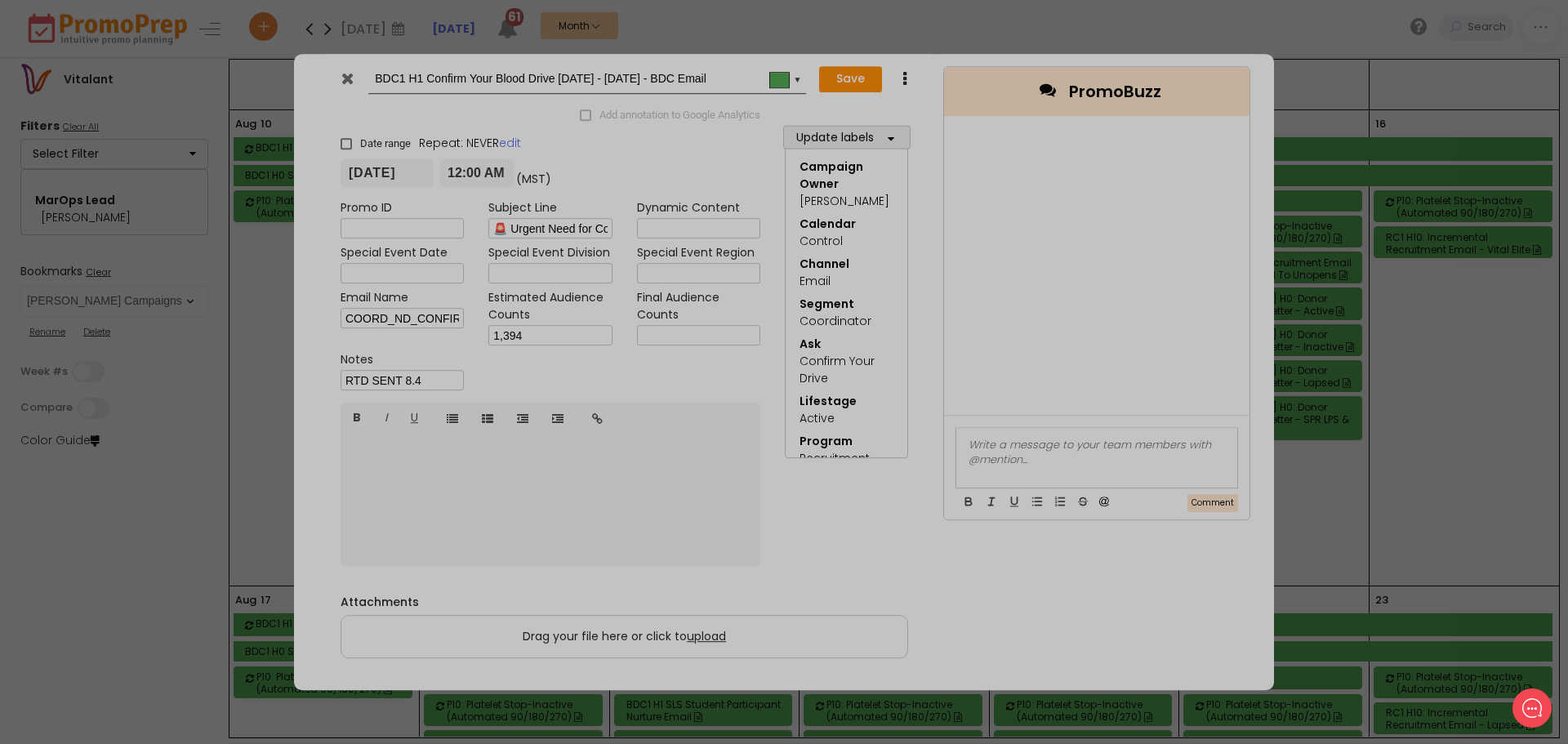
type input "[DATE]"
type input "00:00"
